Goal: Check status: Check status

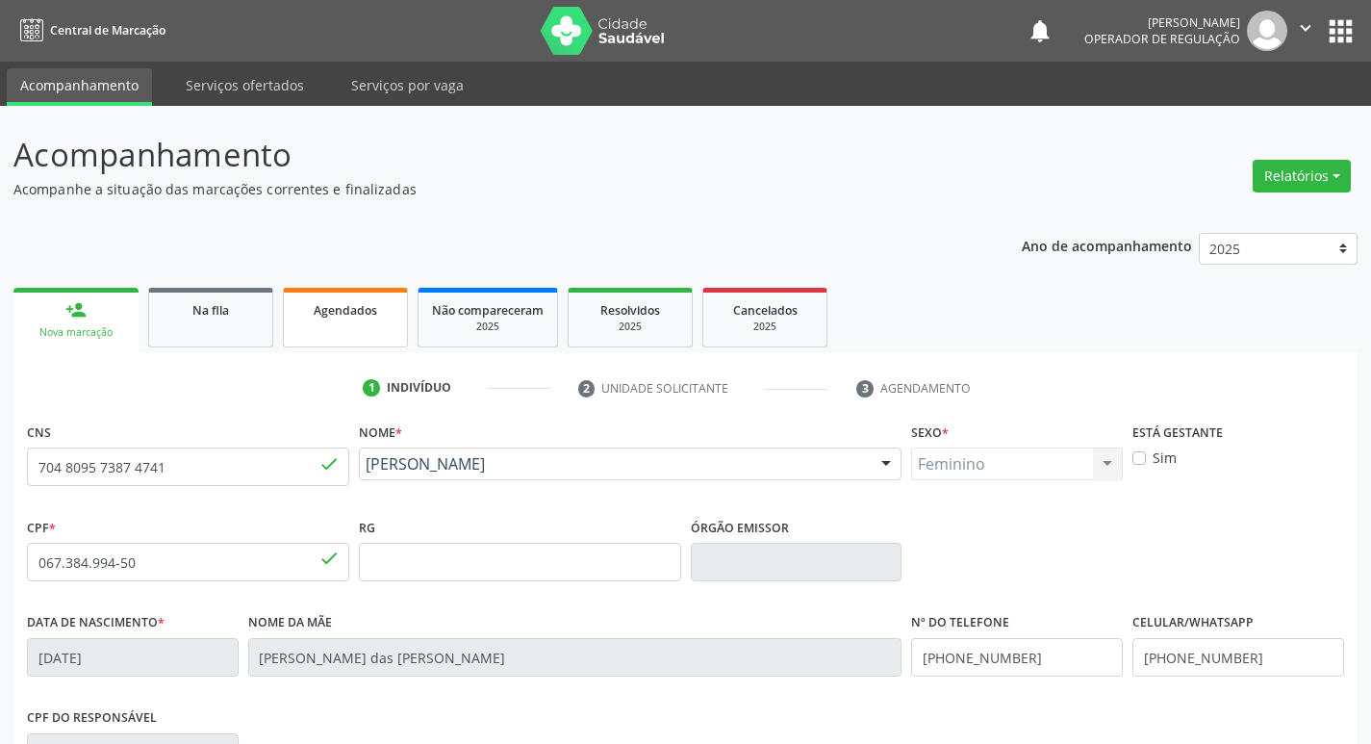
click at [352, 310] on span "Agendados" at bounding box center [346, 310] width 64 height 16
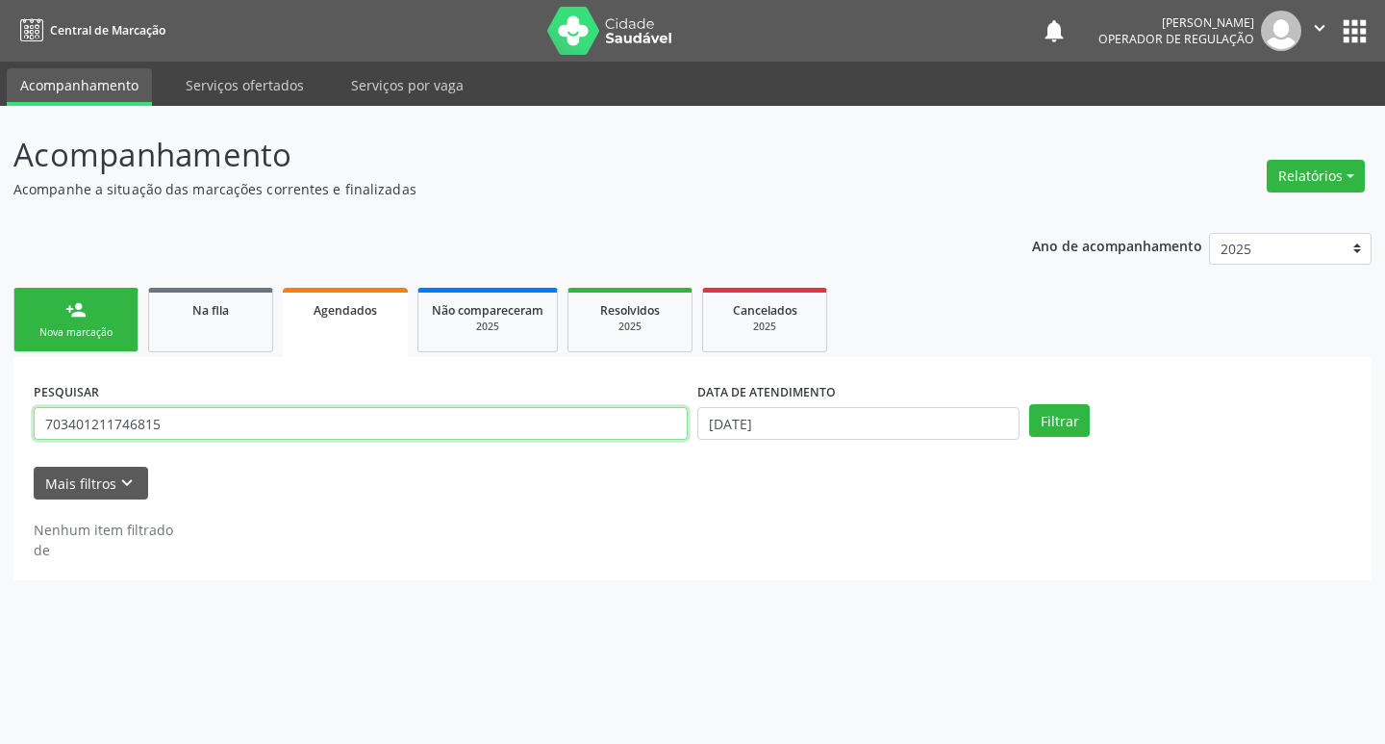
click at [213, 413] on input "703401211746815" at bounding box center [361, 423] width 654 height 33
type input "7"
type input "704808072974149"
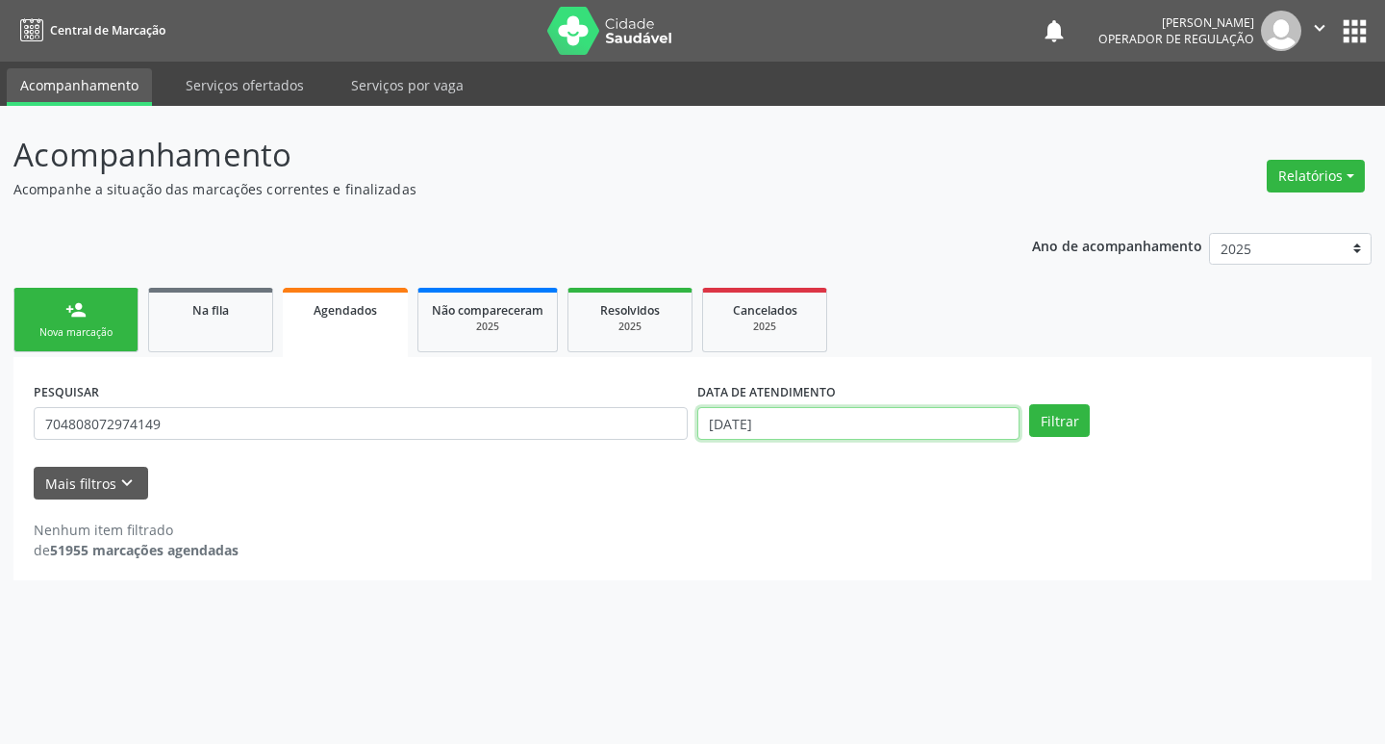
click at [809, 429] on input "[DATE]" at bounding box center [859, 423] width 322 height 33
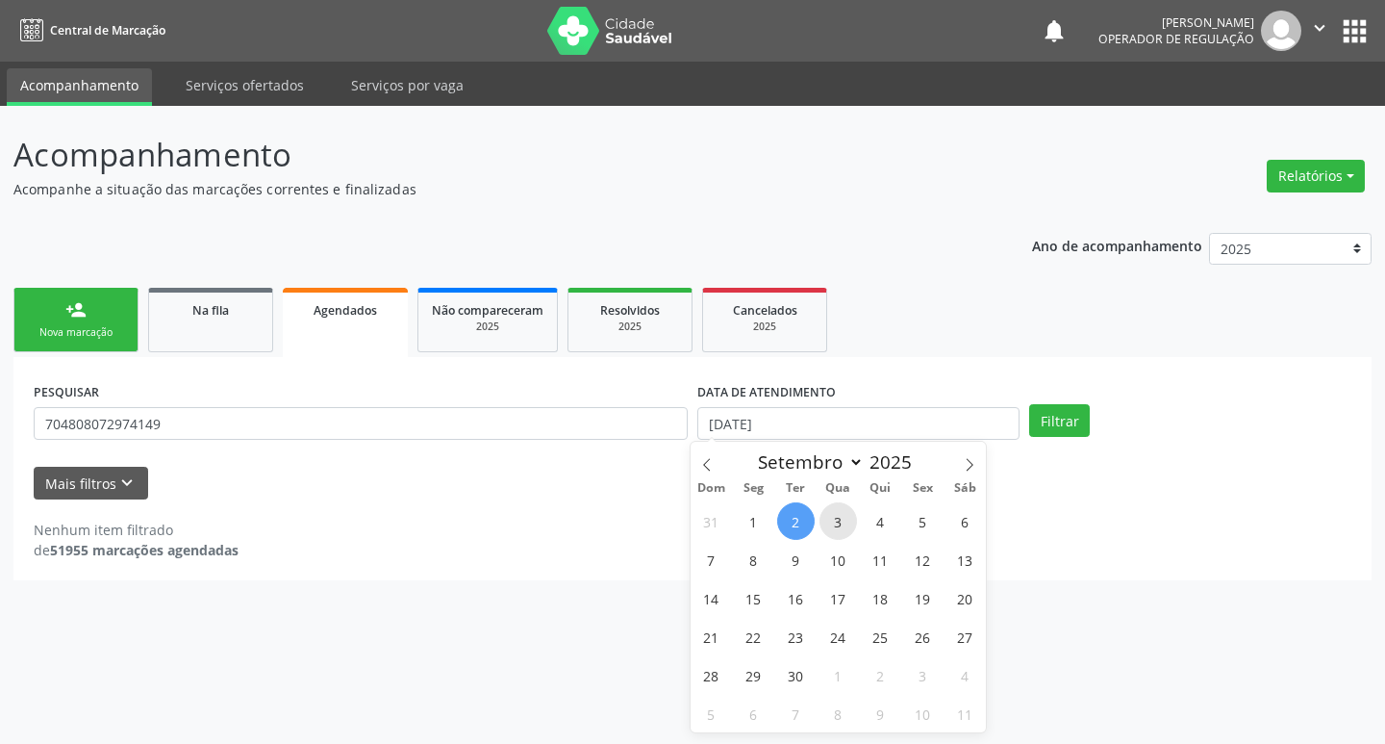
click at [848, 519] on span "3" at bounding box center [839, 521] width 38 height 38
type input "[DATE]"
click at [1059, 414] on button "Filtrar" at bounding box center [1060, 420] width 61 height 33
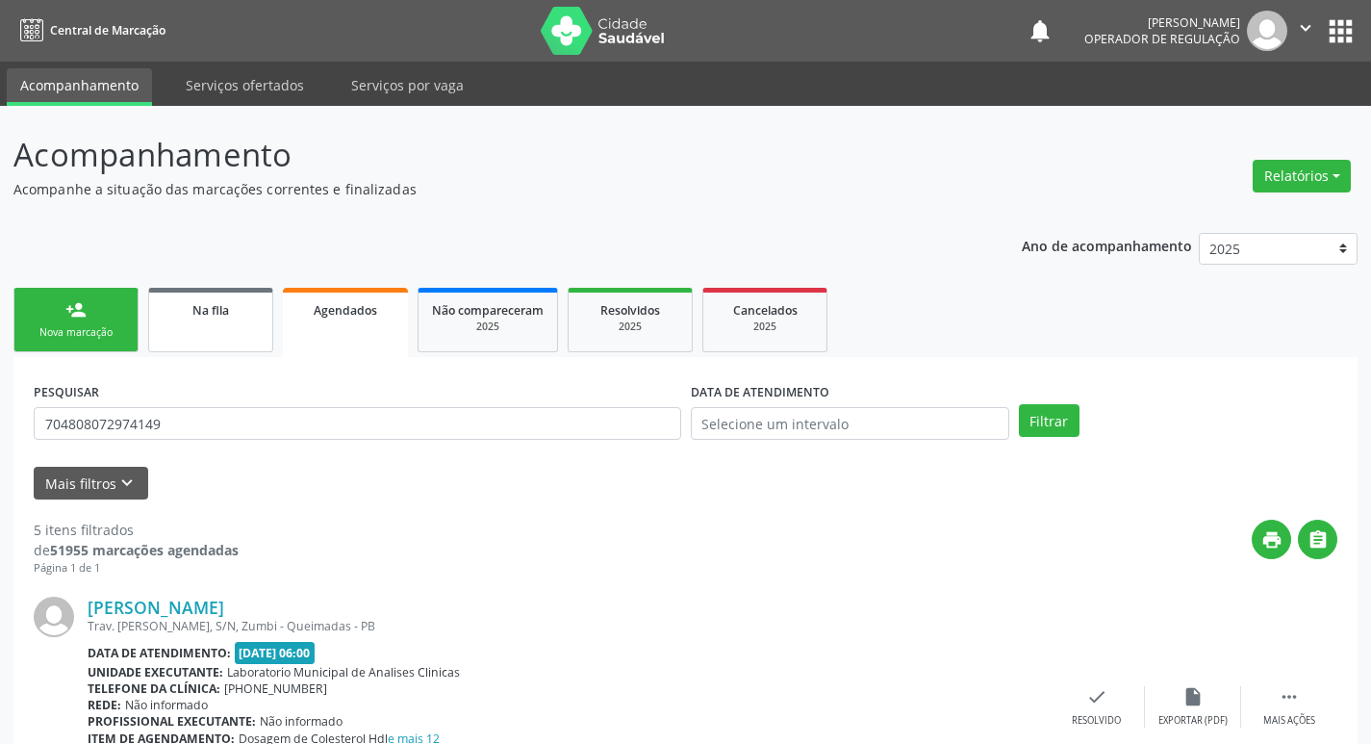
click at [172, 343] on link "Na fila" at bounding box center [210, 320] width 125 height 64
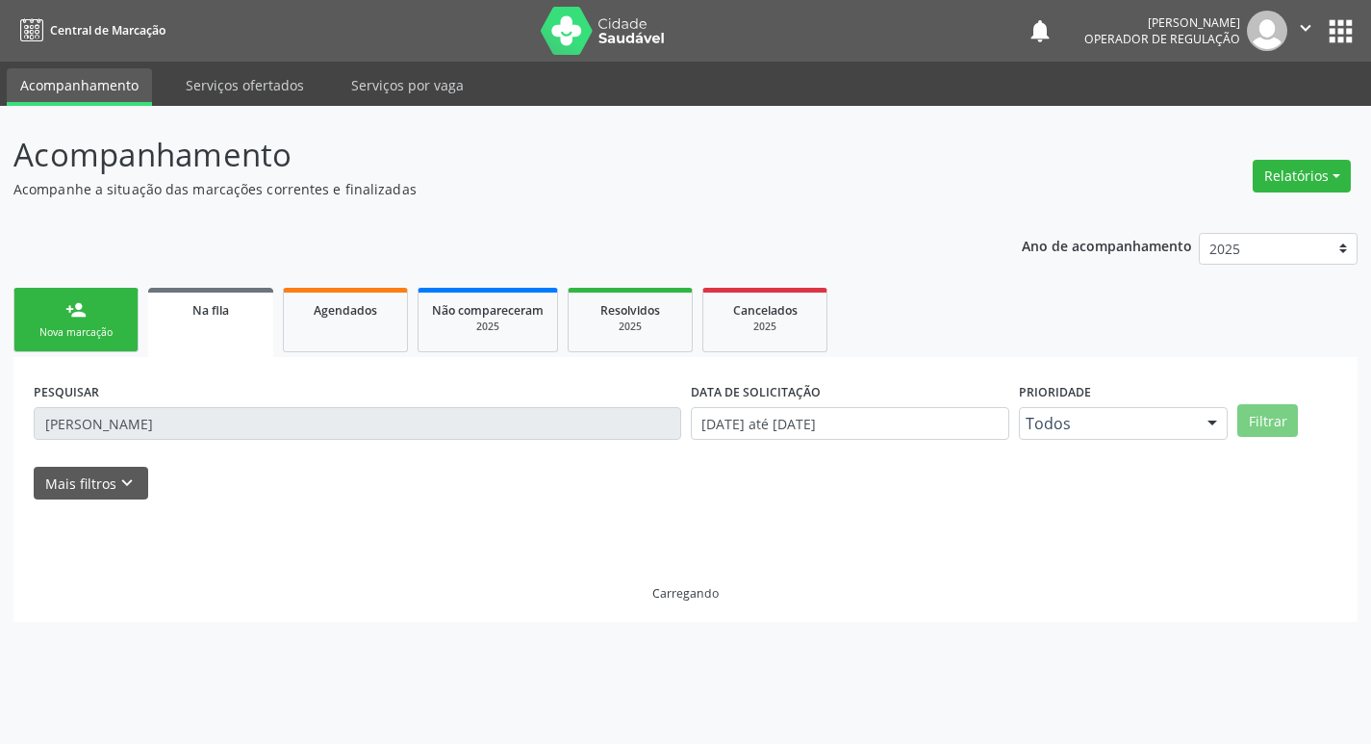
click at [229, 405] on div "PESQUISAR [PERSON_NAME]" at bounding box center [357, 414] width 657 height 75
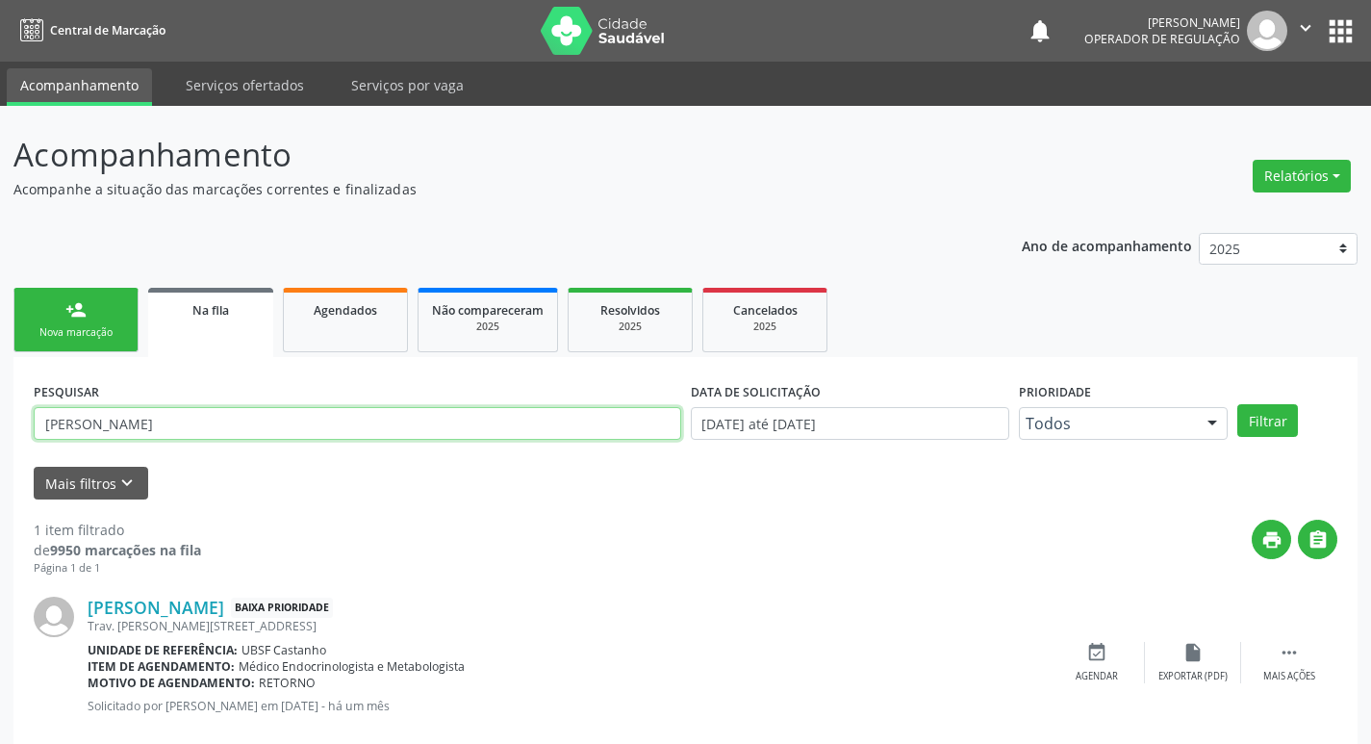
click at [188, 427] on input "[PERSON_NAME]" at bounding box center [358, 423] width 648 height 33
type input "C"
type input "704808072974149"
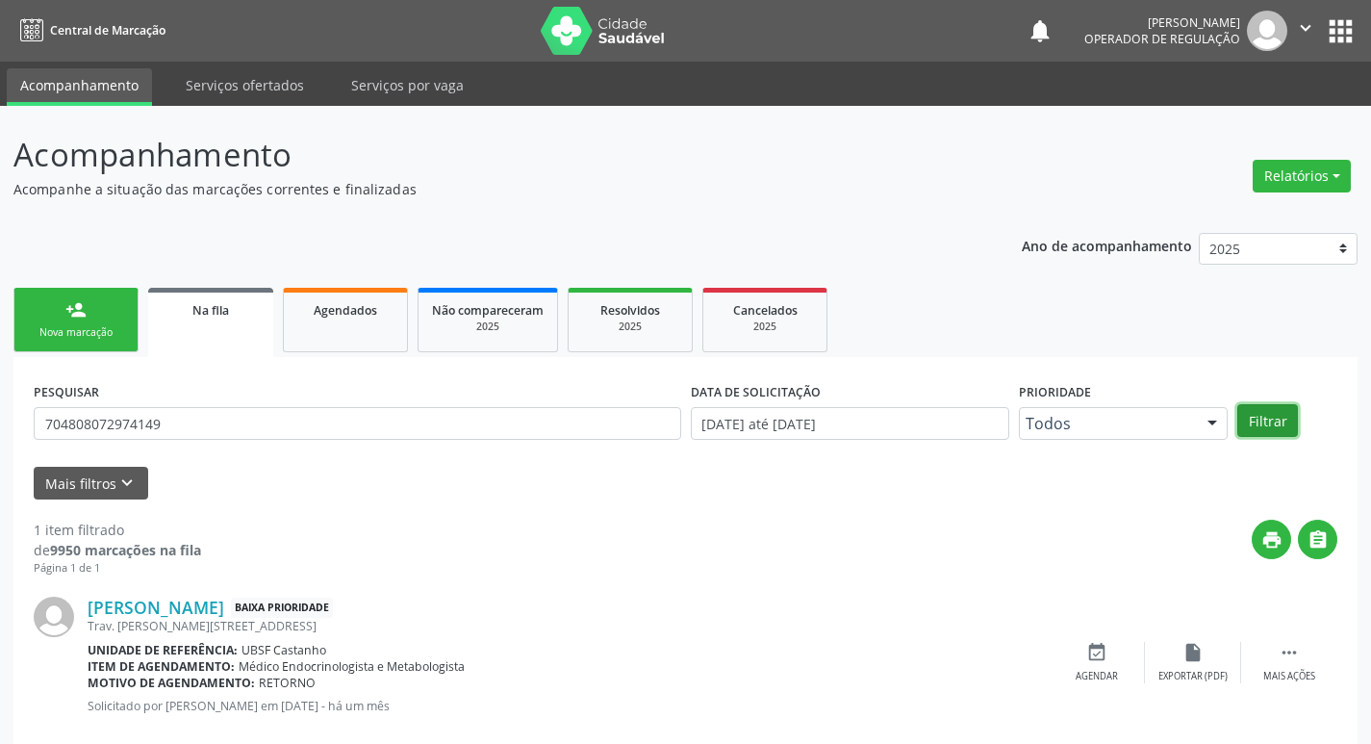
click at [1262, 405] on button "Filtrar" at bounding box center [1267, 420] width 61 height 33
click at [100, 323] on link "person_add Nova marcação" at bounding box center [75, 320] width 125 height 64
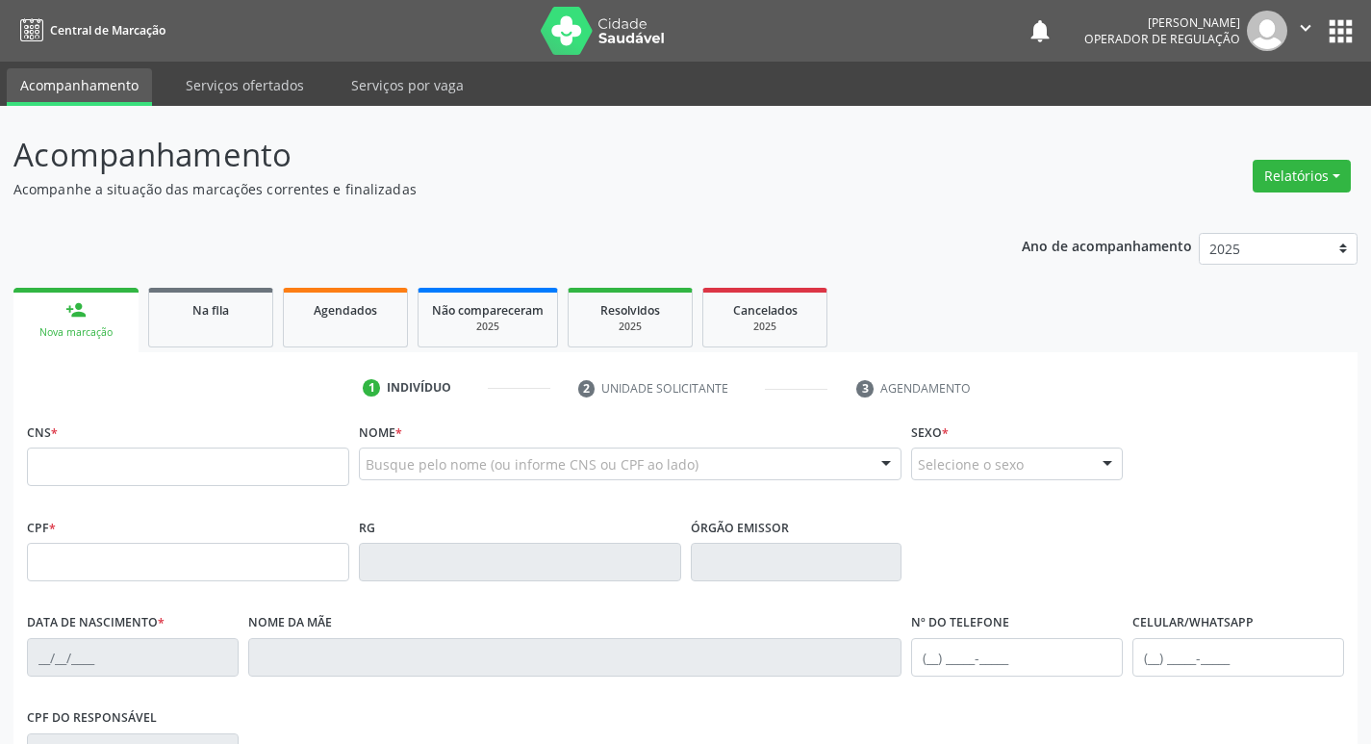
click at [1346, 25] on button "apps" at bounding box center [1341, 31] width 34 height 34
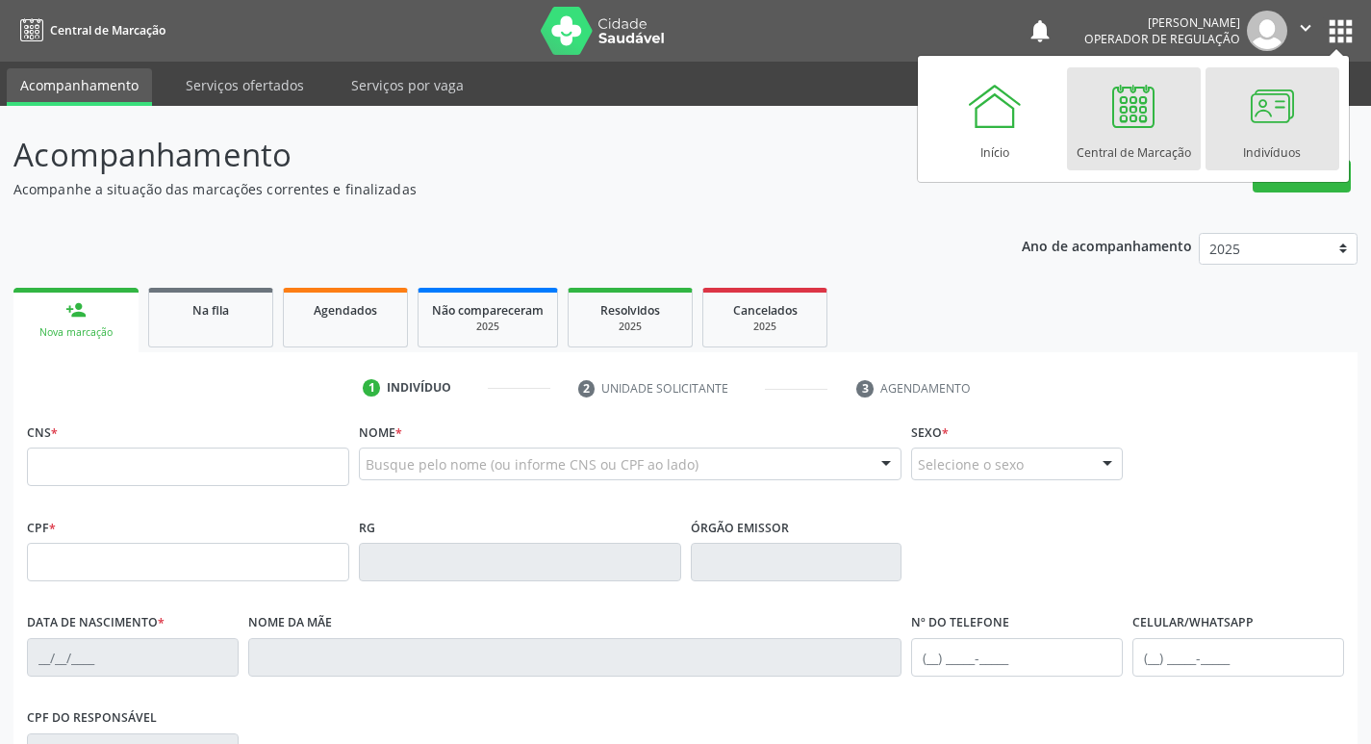
click at [1263, 116] on div at bounding box center [1272, 106] width 58 height 58
